Goal: Task Accomplishment & Management: Complete application form

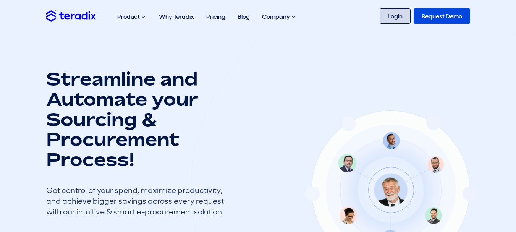
click at [399, 16] on link "Login" at bounding box center [395, 15] width 31 height 15
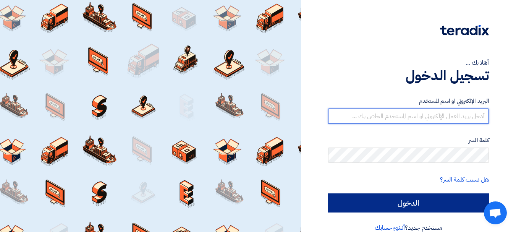
type input "[EMAIL_ADDRESS][DOMAIN_NAME]"
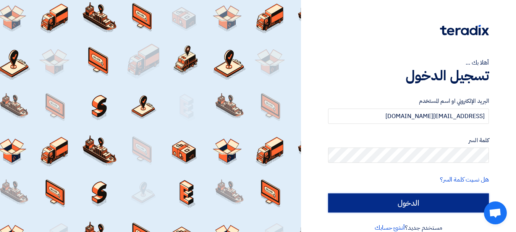
click at [426, 201] on input "الدخول" at bounding box center [408, 202] width 161 height 19
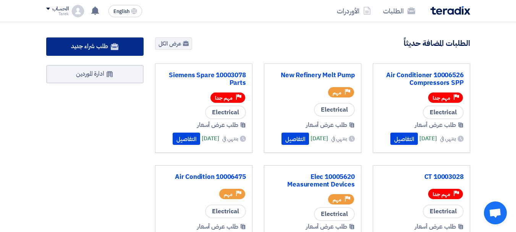
click at [123, 51] on link "طلب شراء جديد" at bounding box center [94, 46] width 97 height 18
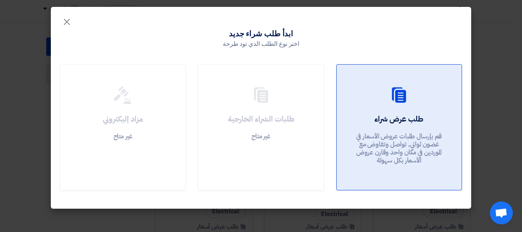
click at [395, 98] on icon at bounding box center [399, 95] width 18 height 18
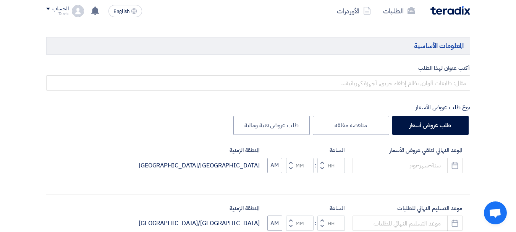
scroll to position [90, 0]
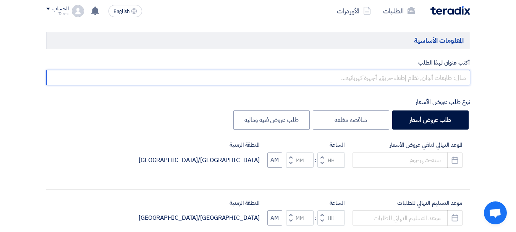
click at [448, 79] on input "text" at bounding box center [258, 77] width 424 height 15
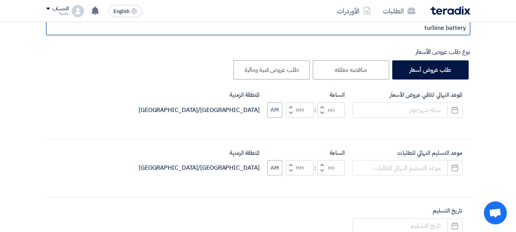
scroll to position [143, 0]
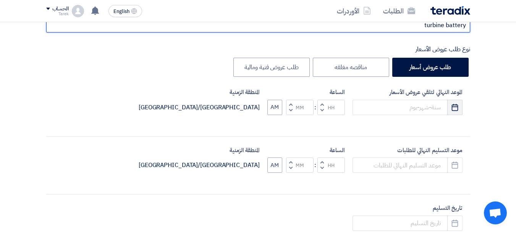
type input "turbine battery"
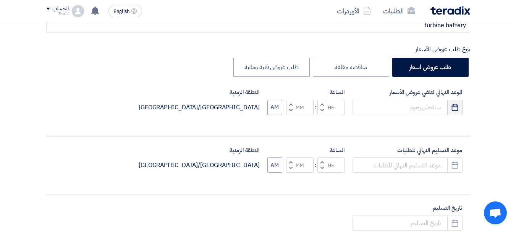
click at [452, 105] on use "button" at bounding box center [455, 107] width 6 height 7
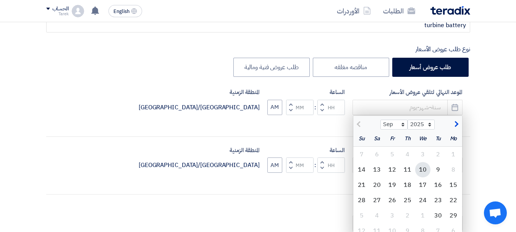
click at [425, 170] on div "10" at bounding box center [422, 169] width 15 height 15
type input "[DATE]"
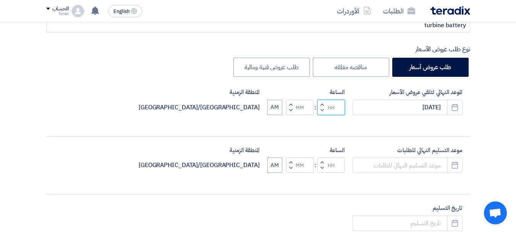
click at [330, 107] on input "Hours" at bounding box center [331, 107] width 28 height 15
click at [322, 104] on span "button" at bounding box center [321, 104] width 3 height 6
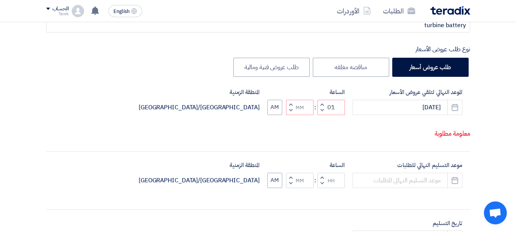
click at [292, 105] on button "Decrement minutes" at bounding box center [290, 110] width 9 height 10
type input "12"
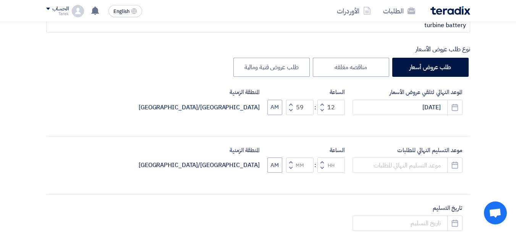
click at [291, 109] on span "button" at bounding box center [290, 110] width 3 height 6
click at [288, 101] on button "Increment minutes" at bounding box center [290, 105] width 9 height 10
click at [289, 102] on button "Increment minutes" at bounding box center [290, 105] width 9 height 10
drag, startPoint x: 303, startPoint y: 106, endPoint x: 297, endPoint y: 106, distance: 6.5
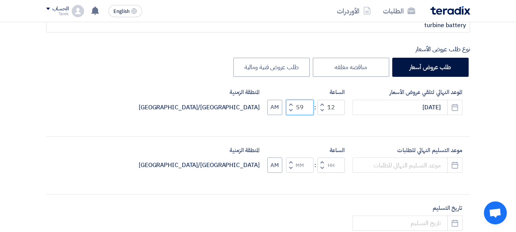
click at [297, 106] on input "59" at bounding box center [300, 107] width 28 height 15
type input "00"
click at [299, 126] on div "الموعد النهائي لتلقي عروض الأسعار [DATE] Pick a date الساعة Increment hours 12 …" at bounding box center [258, 107] width 424 height 39
click at [277, 109] on button "AM" at bounding box center [274, 107] width 15 height 15
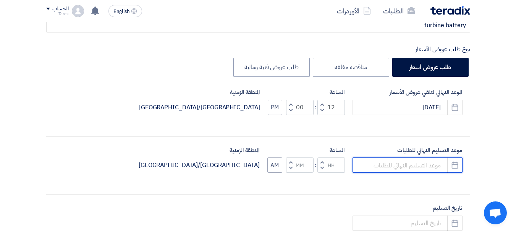
click at [414, 168] on input at bounding box center [408, 164] width 110 height 15
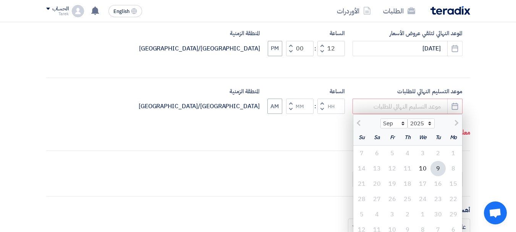
scroll to position [210, 0]
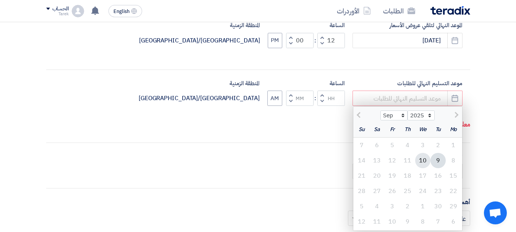
click at [421, 158] on div "10" at bounding box center [422, 160] width 15 height 15
type input "[DATE]"
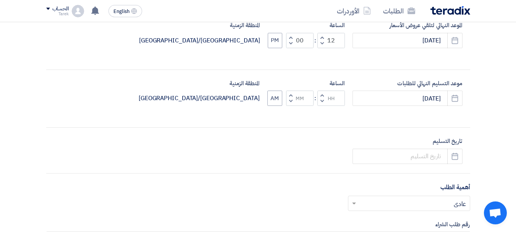
click at [323, 95] on span "button" at bounding box center [321, 95] width 3 height 6
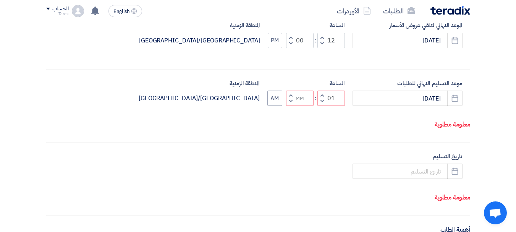
click at [289, 100] on span "button" at bounding box center [290, 101] width 3 height 6
type input "12"
type input "59"
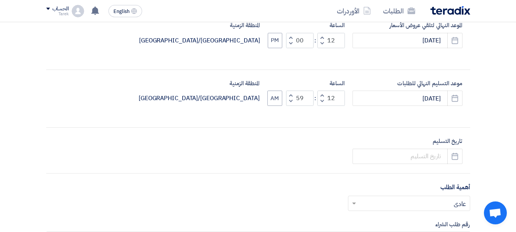
click at [290, 94] on span "button" at bounding box center [290, 95] width 3 height 6
type input "01"
type input "00"
click at [274, 98] on button "AM" at bounding box center [274, 98] width 15 height 15
click at [453, 155] on use "button" at bounding box center [455, 155] width 6 height 7
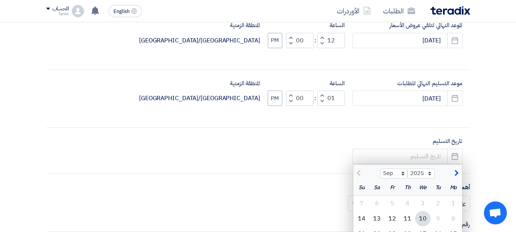
click at [421, 219] on div "10" at bounding box center [422, 218] width 15 height 15
type input "[DATE]"
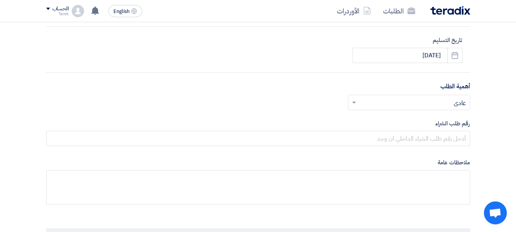
scroll to position [329, 0]
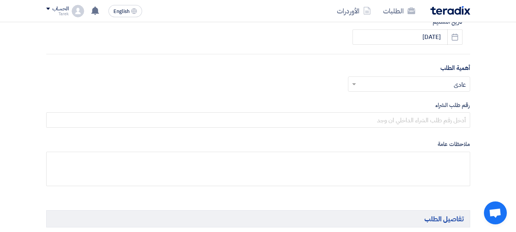
click at [425, 86] on input "text" at bounding box center [413, 84] width 107 height 13
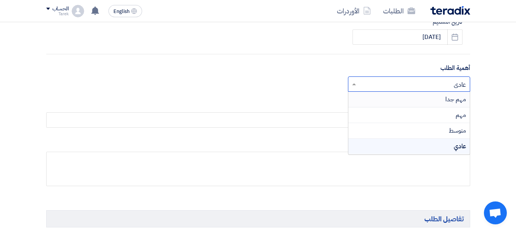
click at [440, 100] on div "مهم جدا" at bounding box center [408, 100] width 121 height 16
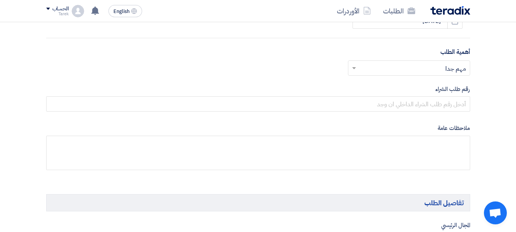
scroll to position [366, 0]
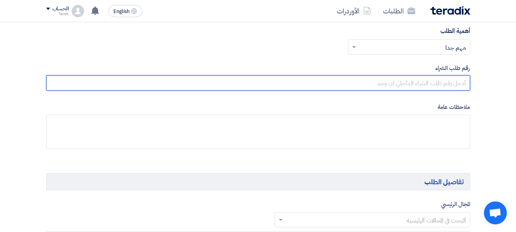
click at [446, 80] on input "text" at bounding box center [258, 82] width 424 height 15
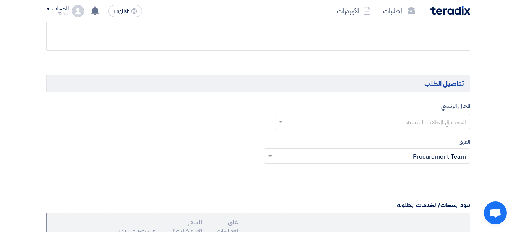
scroll to position [469, 0]
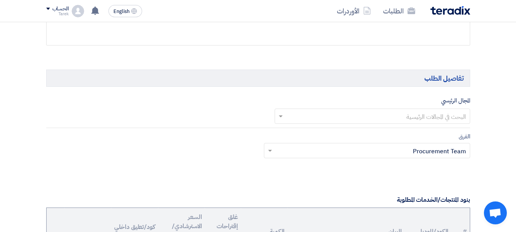
type input "10007844"
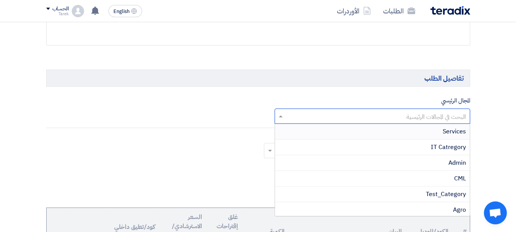
click at [283, 115] on span at bounding box center [280, 116] width 10 height 9
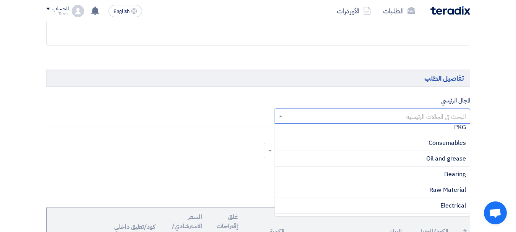
scroll to position [199, 0]
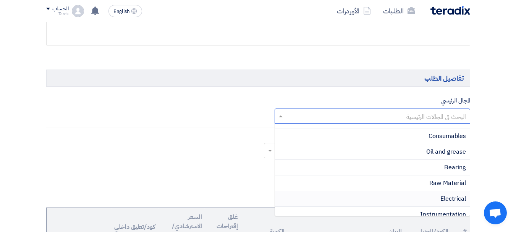
click at [442, 199] on span "Electrical" at bounding box center [453, 198] width 26 height 9
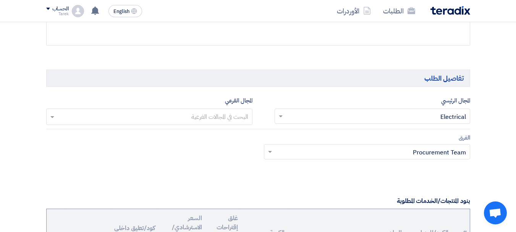
click at [235, 120] on input "text" at bounding box center [149, 117] width 199 height 13
click at [154, 111] on input "text" at bounding box center [149, 117] width 199 height 13
click at [51, 118] on input "text" at bounding box center [149, 117] width 199 height 13
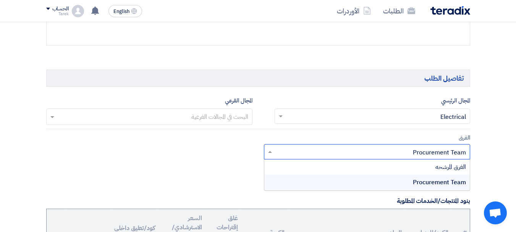
click at [305, 152] on input "text" at bounding box center [371, 152] width 191 height 13
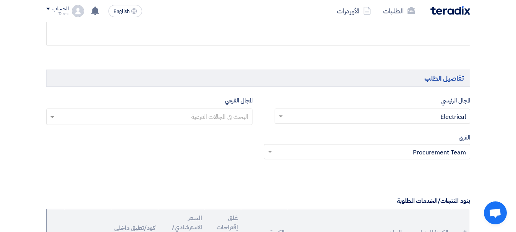
click at [334, 133] on app-project-company-services "المجال الرئيسي البحث في المجالات الرئيسية × Electrical × المجال الفرعي البحث في…" at bounding box center [258, 132] width 424 height 73
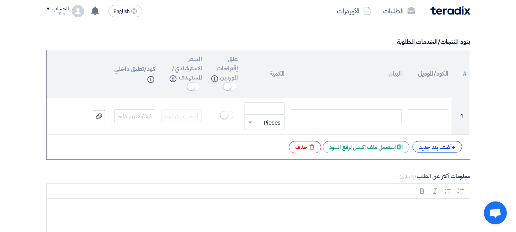
scroll to position [631, 0]
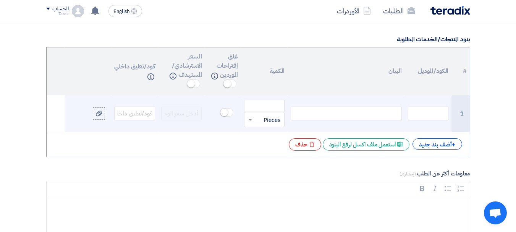
click at [315, 111] on div at bounding box center [346, 114] width 111 height 14
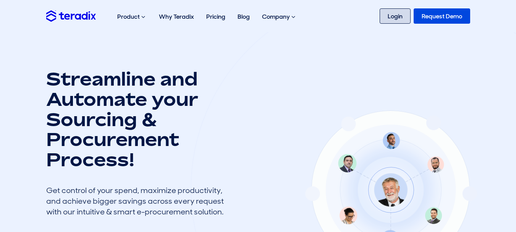
click at [395, 16] on link "Login" at bounding box center [395, 15] width 31 height 15
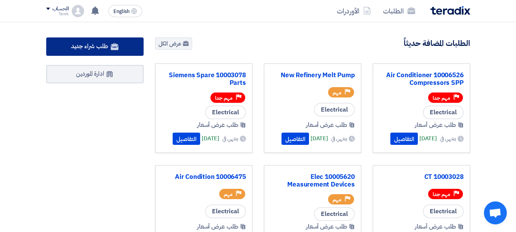
click at [99, 45] on span "طلب شراء جديد" at bounding box center [89, 46] width 37 height 9
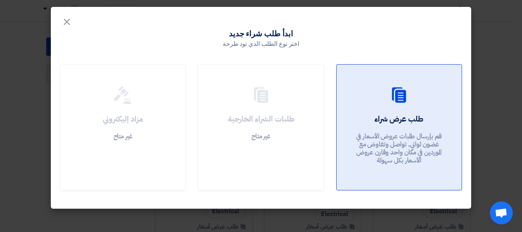
click at [400, 95] on icon at bounding box center [399, 95] width 18 height 18
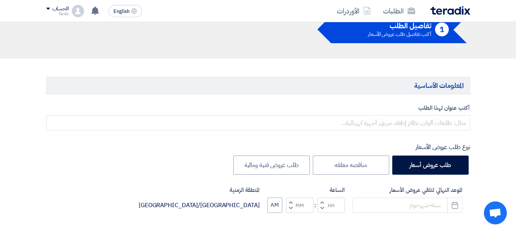
scroll to position [50, 0]
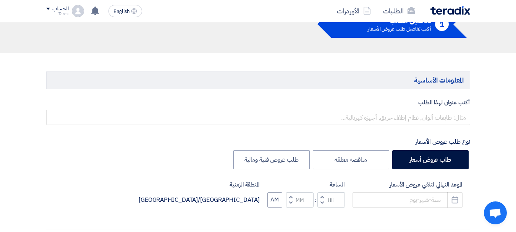
click at [416, 83] on h5 "المعلومات الأساسية" at bounding box center [258, 79] width 424 height 17
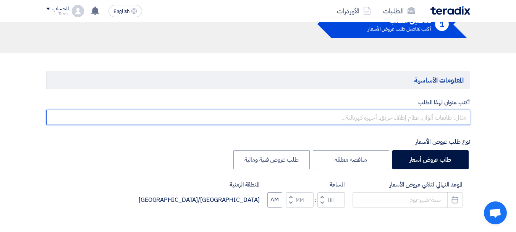
click at [400, 111] on input "text" at bounding box center [258, 117] width 424 height 15
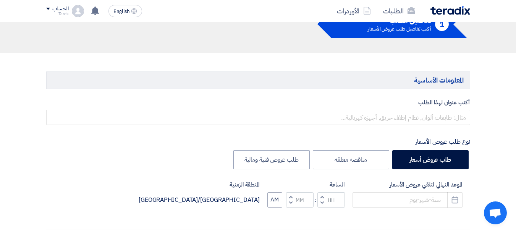
click at [406, 85] on h5 "المعلومات الأساسية" at bounding box center [258, 79] width 424 height 17
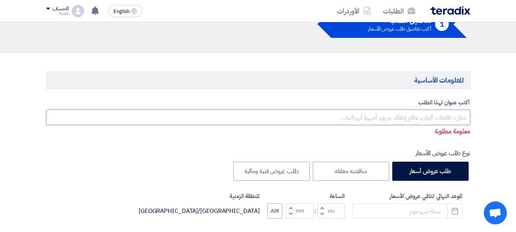
click at [399, 119] on input "text" at bounding box center [258, 117] width 424 height 15
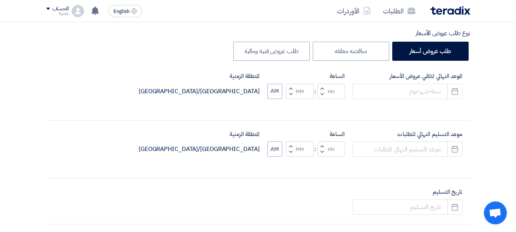
scroll to position [164, 0]
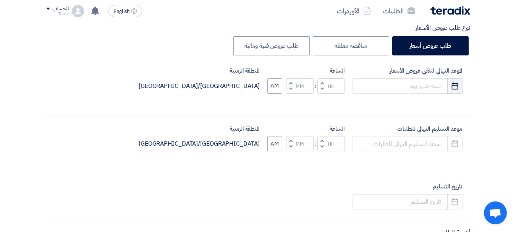
type input "turbine battery"
click at [454, 85] on use "button" at bounding box center [455, 85] width 6 height 7
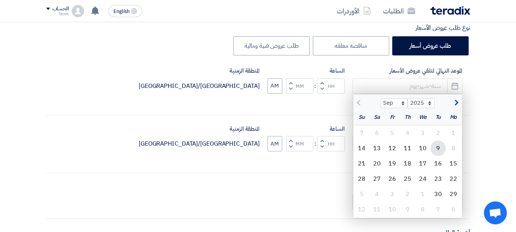
click at [439, 152] on div "9" at bounding box center [438, 148] width 15 height 15
type input "9/9/2025"
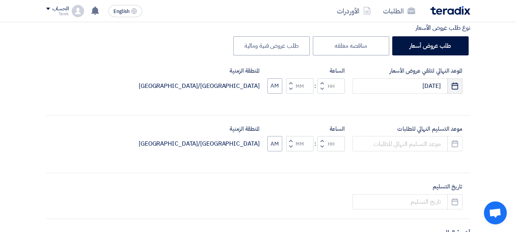
click at [455, 87] on icon "Pick a date" at bounding box center [455, 86] width 8 height 8
select select "9"
select select "2025"
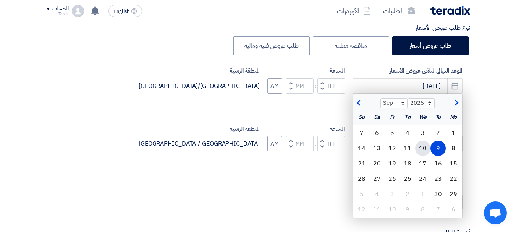
click at [425, 146] on div "10" at bounding box center [422, 148] width 15 height 15
type input "[DATE]"
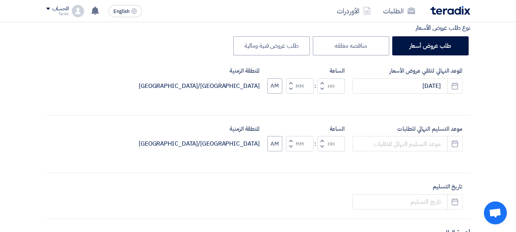
click at [321, 83] on span "button" at bounding box center [321, 83] width 3 height 6
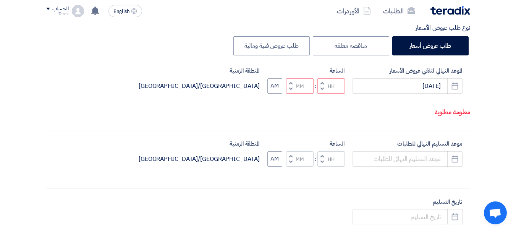
type input "01"
click at [290, 83] on span "button" at bounding box center [290, 83] width 3 height 6
type input "01"
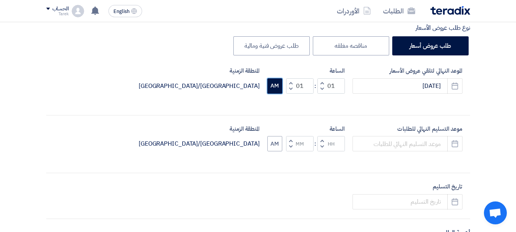
click at [274, 81] on button "AM" at bounding box center [274, 85] width 15 height 15
click at [456, 145] on icon "Pick a date" at bounding box center [455, 144] width 8 height 8
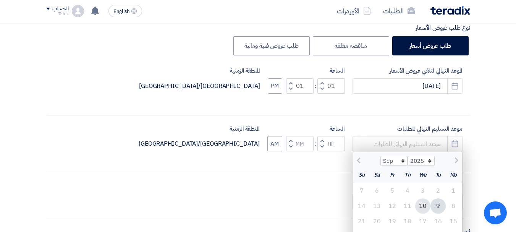
click at [427, 206] on div "10" at bounding box center [422, 205] width 15 height 15
type input "[DATE]"
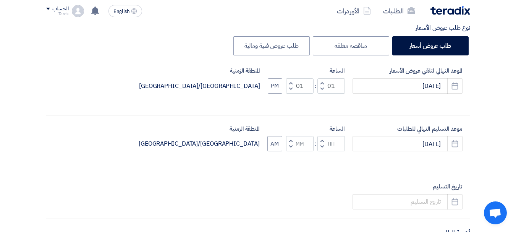
click at [320, 139] on button "Increment hours" at bounding box center [321, 141] width 9 height 10
type input "01"
click at [290, 141] on span "button" at bounding box center [290, 141] width 3 height 6
type input "01"
click at [280, 145] on button "AM" at bounding box center [274, 143] width 15 height 15
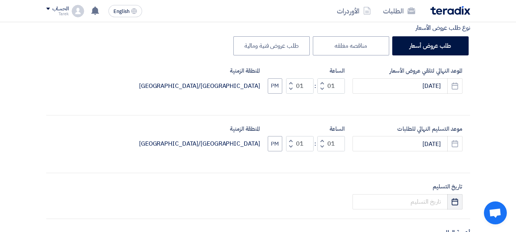
click at [456, 201] on use "button" at bounding box center [455, 201] width 6 height 7
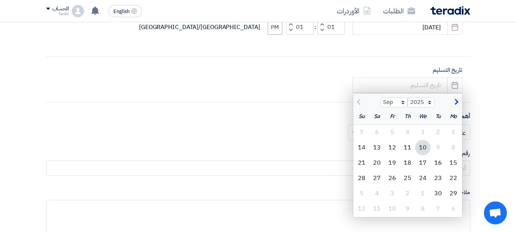
scroll to position [304, 0]
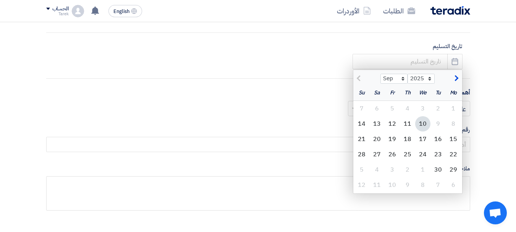
click at [421, 122] on div "10" at bounding box center [422, 123] width 15 height 15
type input "[DATE]"
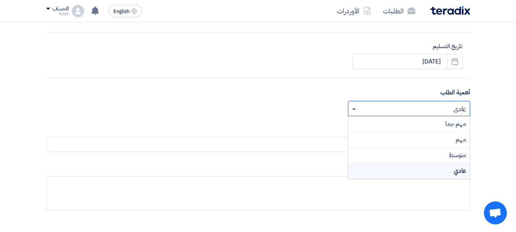
click at [353, 109] on span at bounding box center [354, 109] width 4 height 2
click at [438, 121] on div "مهم جدا" at bounding box center [408, 124] width 121 height 16
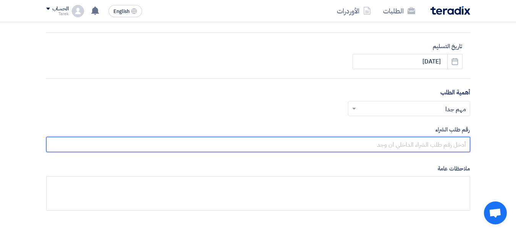
click at [443, 140] on input "text" at bounding box center [258, 144] width 424 height 15
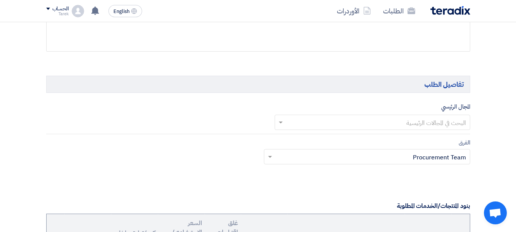
scroll to position [471, 0]
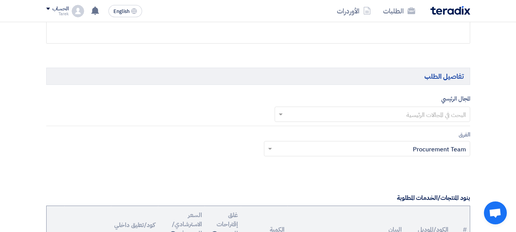
type input "10007844"
click at [456, 113] on input "text" at bounding box center [376, 115] width 180 height 13
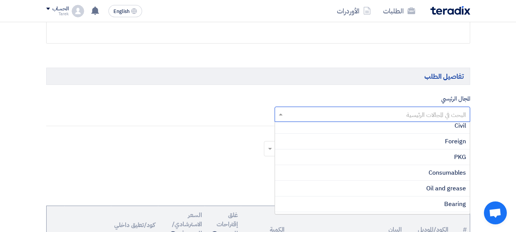
scroll to position [241, 0]
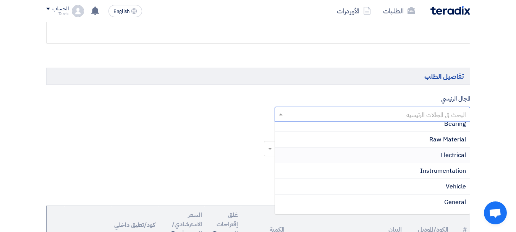
click at [399, 153] on div "Electrical" at bounding box center [372, 155] width 195 height 16
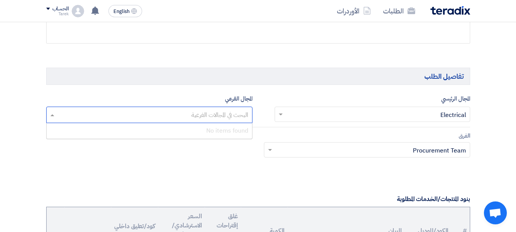
click at [217, 117] on input "text" at bounding box center [149, 115] width 199 height 13
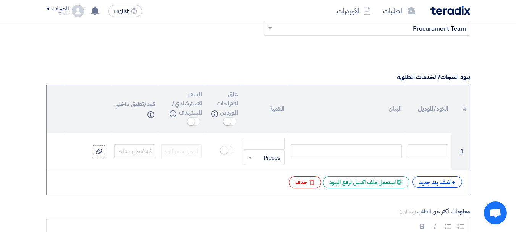
scroll to position [625, 0]
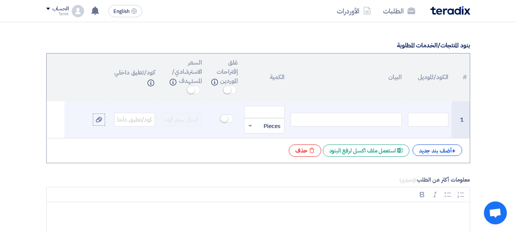
paste div
click at [422, 120] on input "text" at bounding box center [428, 120] width 41 height 14
click at [256, 113] on input "number" at bounding box center [264, 112] width 41 height 12
type input "1"
click at [100, 122] on icon at bounding box center [99, 120] width 6 height 6
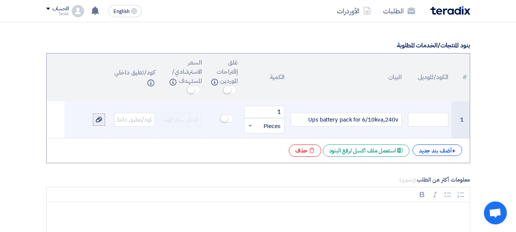
click at [0, 0] on input "file" at bounding box center [0, 0] width 0 height 0
click at [422, 123] on input "text" at bounding box center [428, 120] width 41 height 14
drag, startPoint x: 363, startPoint y: 118, endPoint x: 400, endPoint y: 119, distance: 36.7
click at [400, 119] on div "Ups battery pack for 6/10kva,240v" at bounding box center [346, 120] width 111 height 14
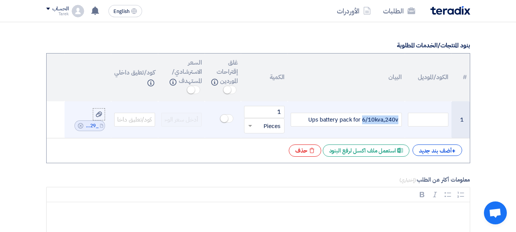
copy div "6/10kva,240v"
click at [411, 117] on input "text" at bounding box center [428, 120] width 41 height 14
paste input "6/10kva,240v"
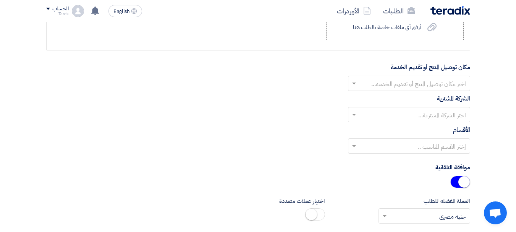
scroll to position [885, 0]
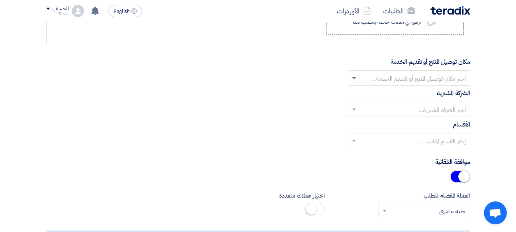
type input "6/10kva,240v"
click at [352, 79] on span at bounding box center [353, 77] width 10 height 9
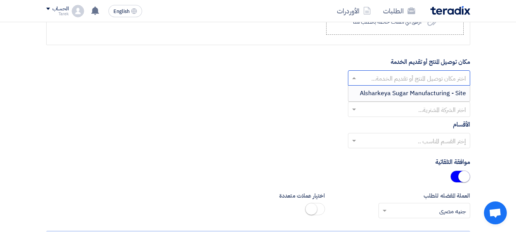
click at [370, 94] on span "Alsharkeya Sugar Manufacturing - Site" at bounding box center [413, 93] width 106 height 9
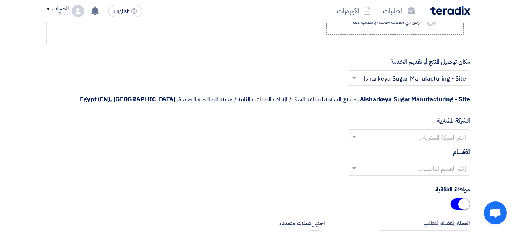
click at [352, 135] on span at bounding box center [353, 136] width 10 height 9
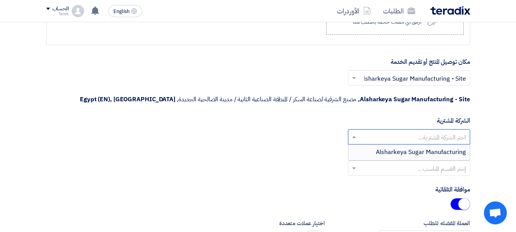
click at [382, 157] on div "Alsharkeya Sugar Manufacturing" at bounding box center [408, 151] width 121 height 15
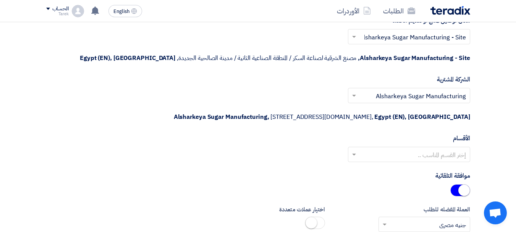
scroll to position [942, 0]
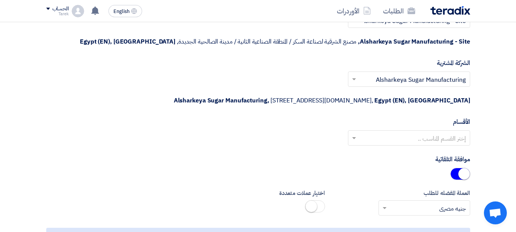
click at [356, 136] on span at bounding box center [353, 137] width 10 height 9
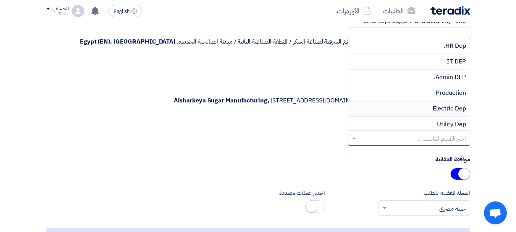
click at [433, 107] on span "Electric Dep" at bounding box center [449, 108] width 33 height 9
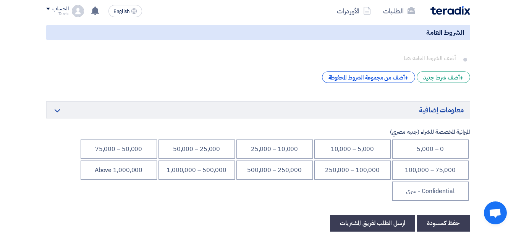
scroll to position [1151, 0]
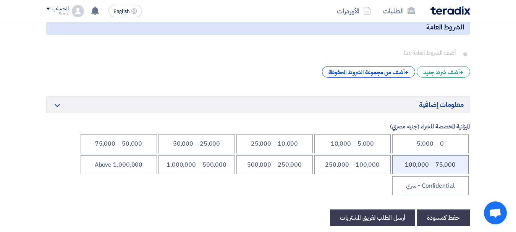
click at [419, 163] on li "75,000 – 100,000" at bounding box center [430, 164] width 76 height 19
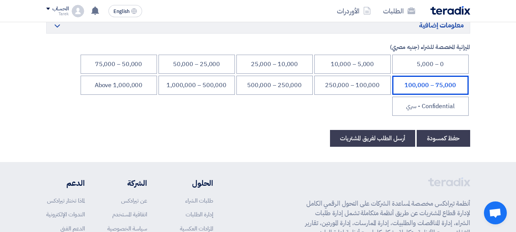
scroll to position [1244, 0]
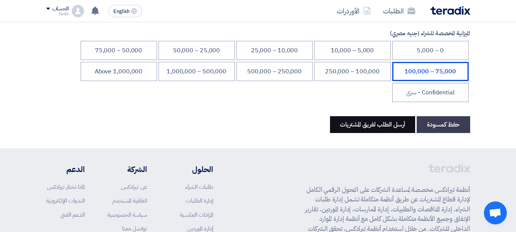
click at [393, 127] on button "أرسل الطلب لفريق المشتريات" at bounding box center [372, 124] width 85 height 17
